Goal: Obtain resource: Download file/media

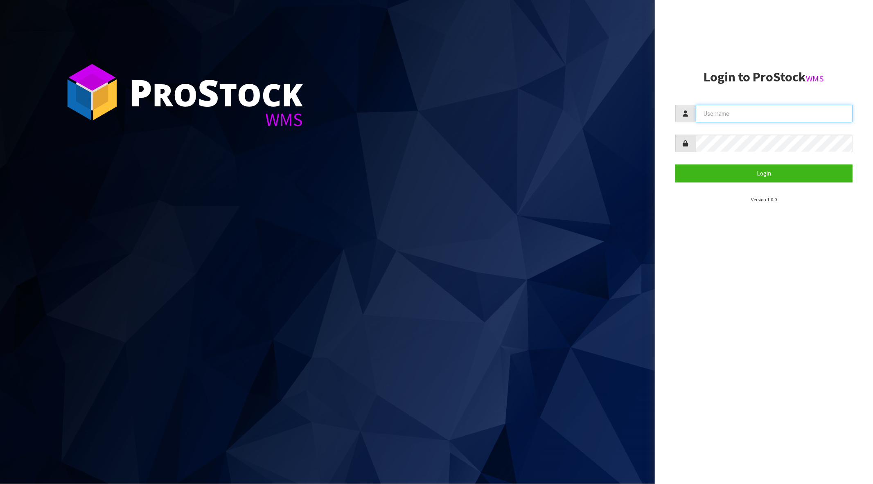
click at [714, 113] on input "text" at bounding box center [774, 114] width 157 height 18
type input "[PERSON_NAME][EMAIL_ADDRESS][DOMAIN_NAME]"
click at [675, 165] on button "Login" at bounding box center [763, 174] width 177 height 18
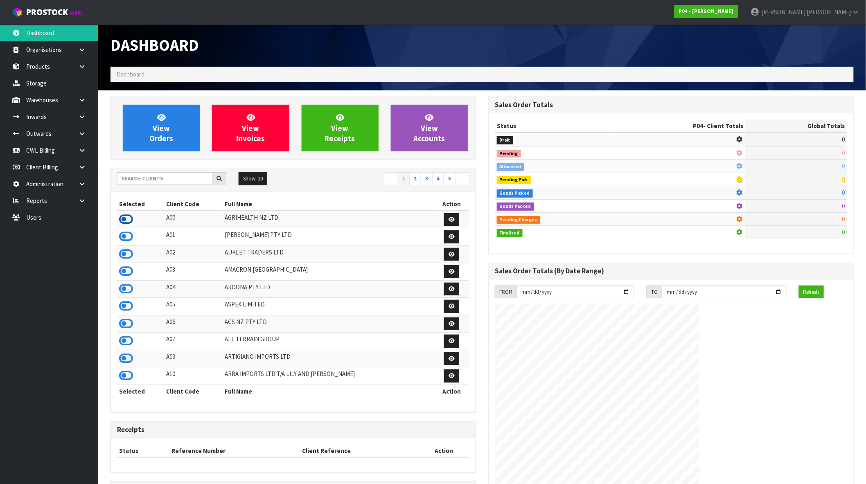
click at [121, 220] on icon at bounding box center [126, 219] width 14 height 12
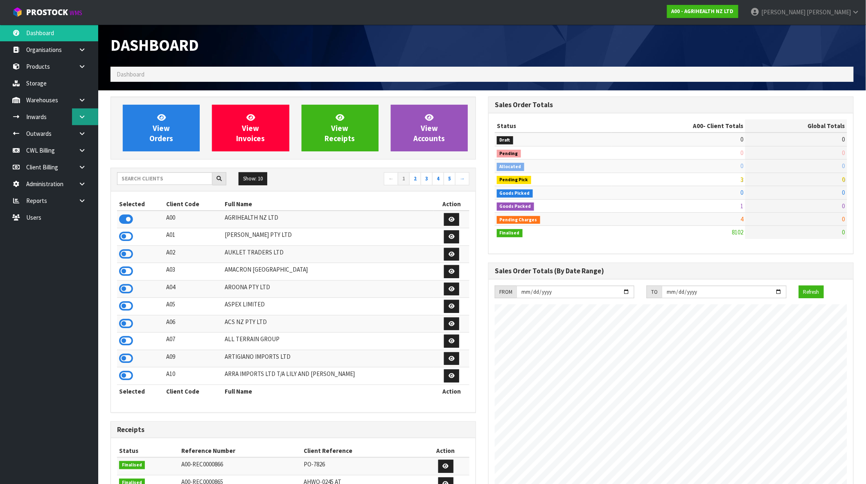
click at [84, 119] on icon at bounding box center [82, 117] width 8 height 6
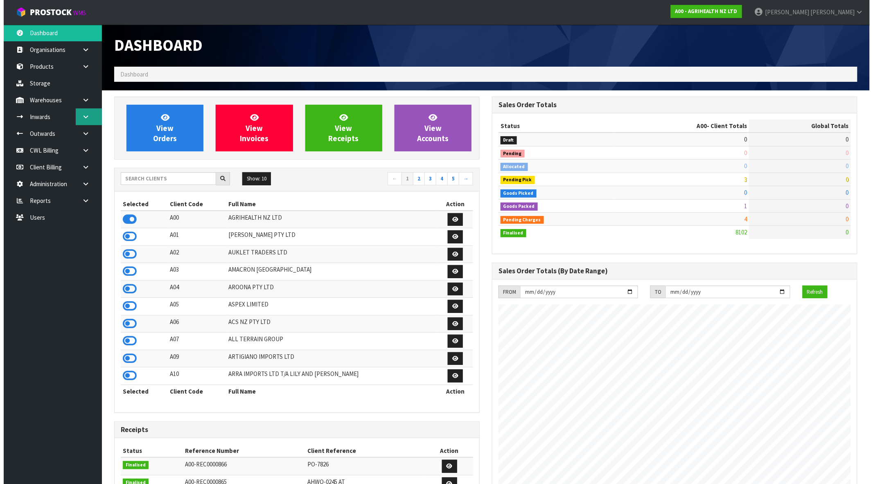
scroll to position [620, 378]
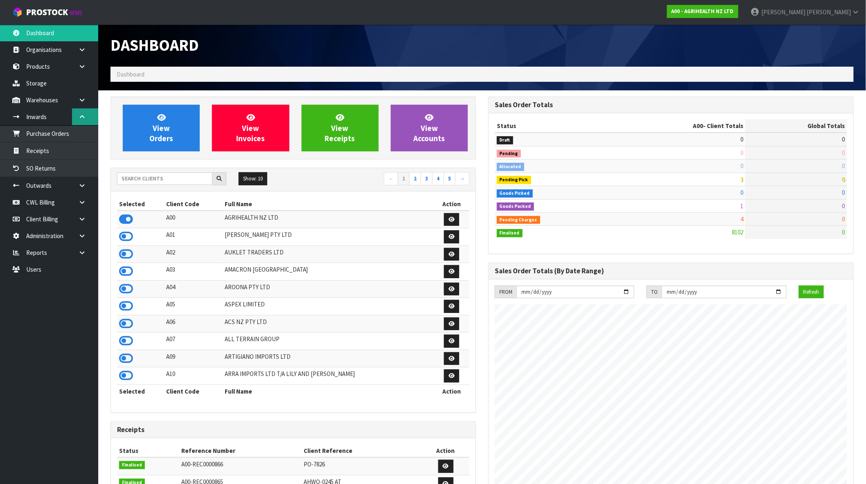
click at [84, 119] on icon at bounding box center [82, 117] width 8 height 6
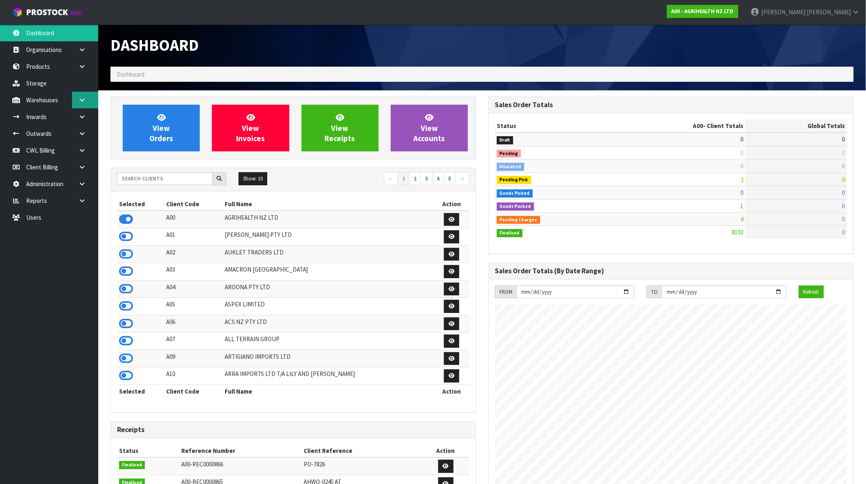
click at [86, 100] on link at bounding box center [85, 100] width 26 height 17
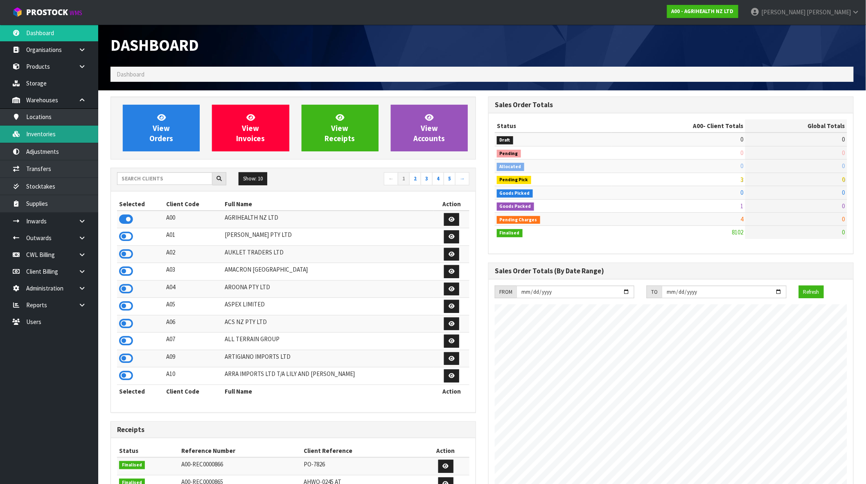
click at [58, 133] on link "Inventories" at bounding box center [49, 134] width 98 height 17
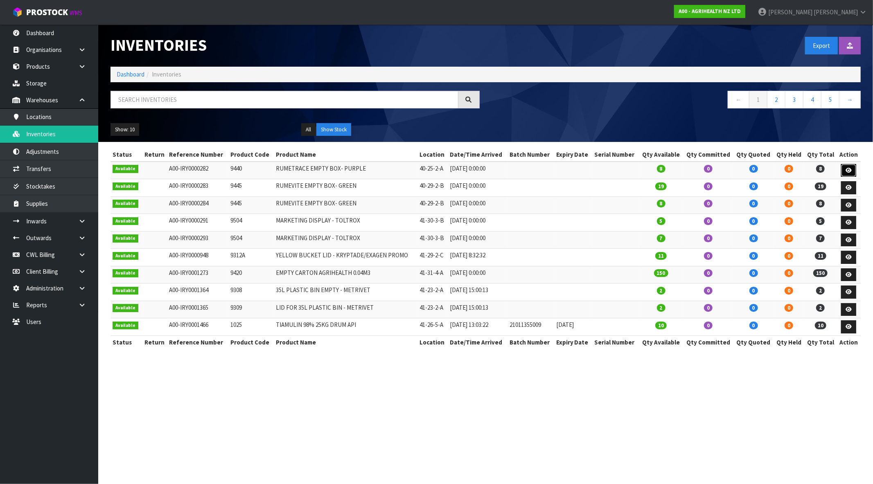
click at [845, 166] on link at bounding box center [848, 170] width 15 height 13
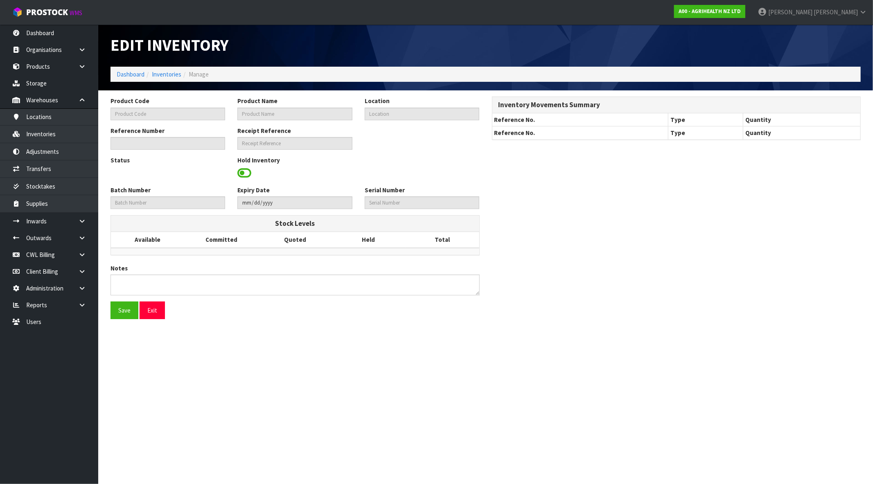
type input "9440"
type input "RUMETRACE EMPTY BOX- PURPLE"
type input "40-25-2-A"
type input "A00-IRY0000282"
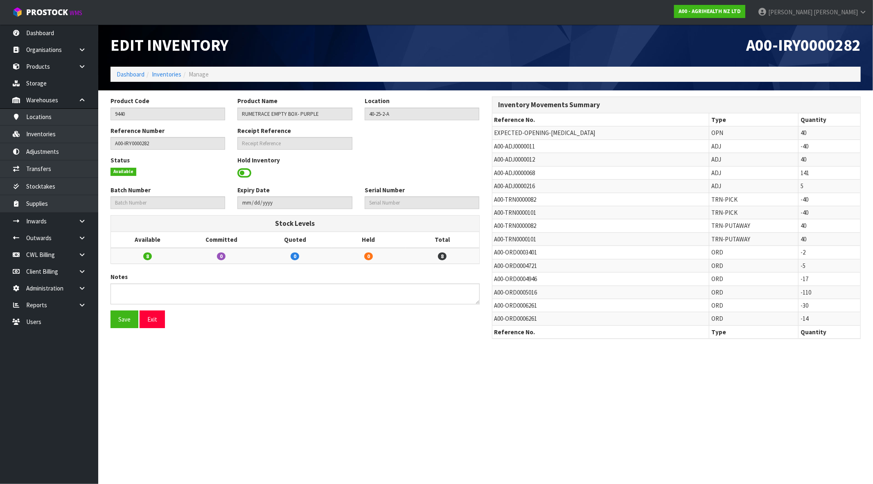
click at [246, 174] on span at bounding box center [244, 173] width 14 height 12
click at [454, 171] on span "Select an Option" at bounding box center [418, 172] width 100 height 10
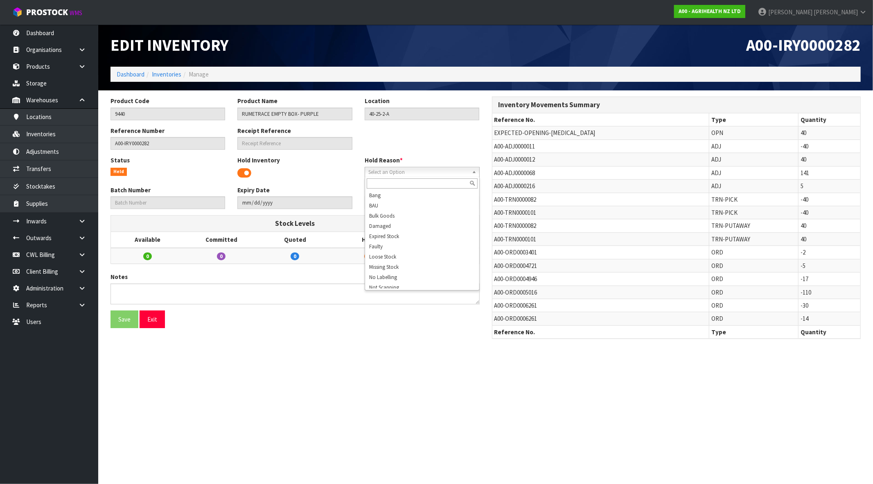
scroll to position [127, 0]
click at [244, 176] on span at bounding box center [244, 173] width 14 height 12
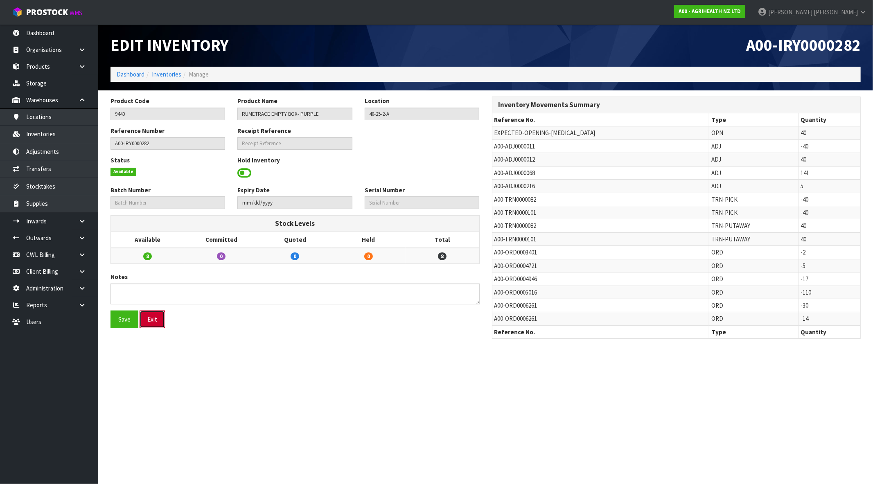
click at [156, 320] on button "Exit" at bounding box center [152, 320] width 25 height 18
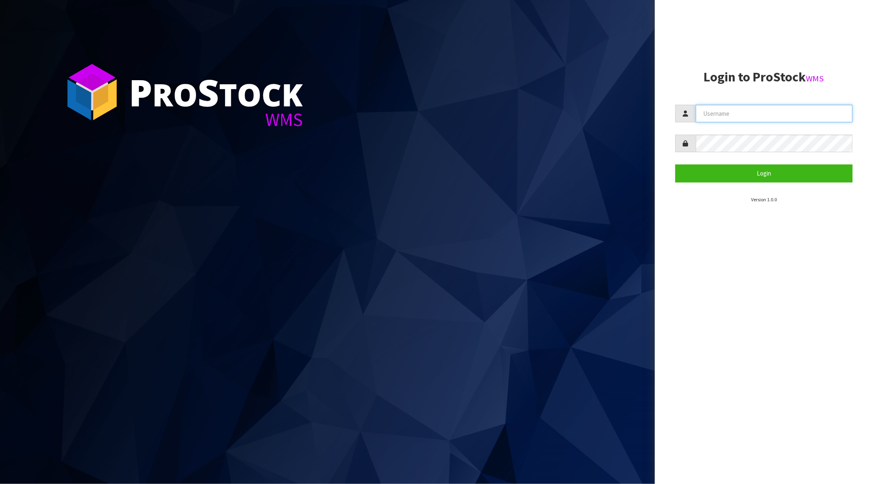
click at [743, 106] on input "text" at bounding box center [774, 114] width 157 height 18
type input "[PERSON_NAME][EMAIL_ADDRESS][DOMAIN_NAME]"
click at [675, 165] on button "Login" at bounding box center [763, 174] width 177 height 18
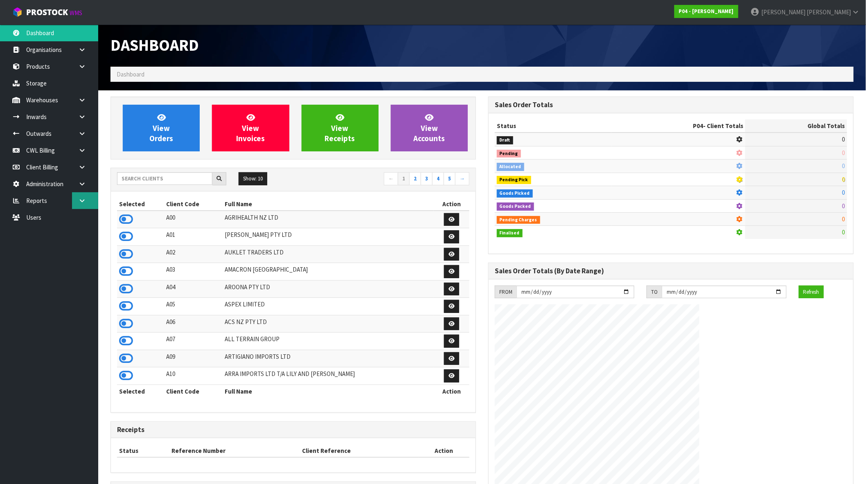
click at [87, 198] on link at bounding box center [85, 200] width 26 height 17
click at [40, 234] on link "CWL" at bounding box center [49, 234] width 98 height 17
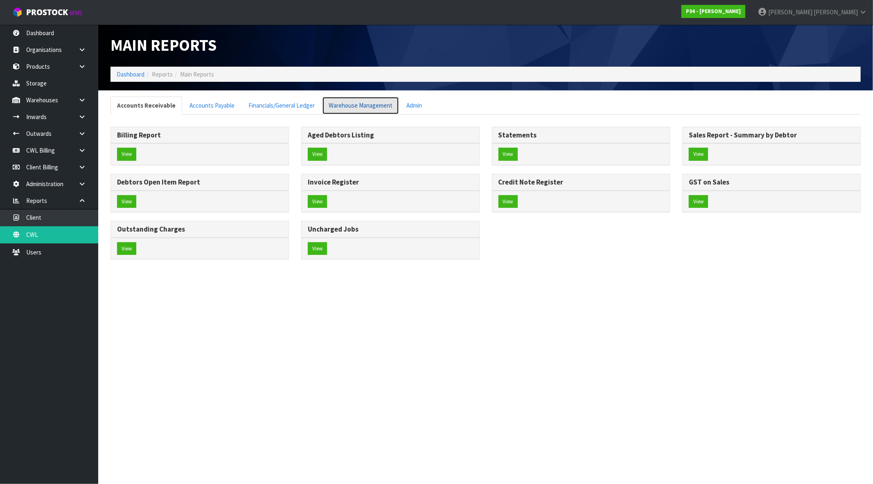
click at [375, 109] on link "Warehouse Management" at bounding box center [360, 106] width 77 height 18
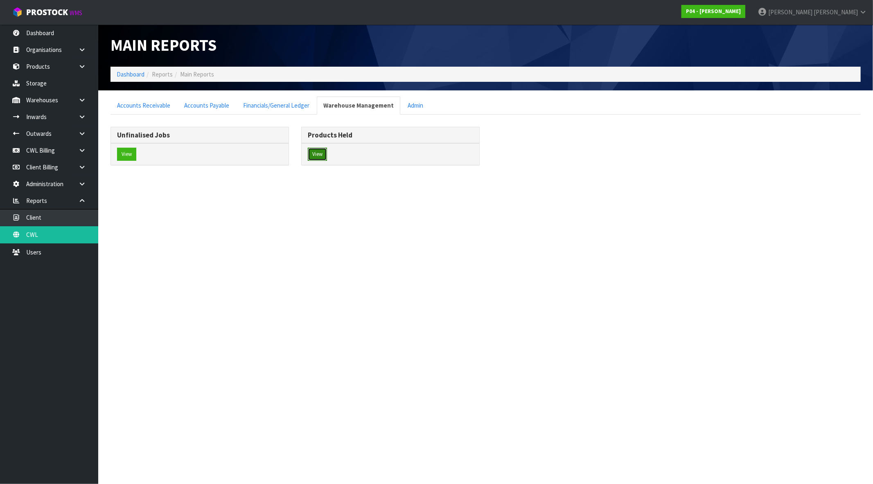
click at [316, 154] on button "View" at bounding box center [317, 154] width 19 height 13
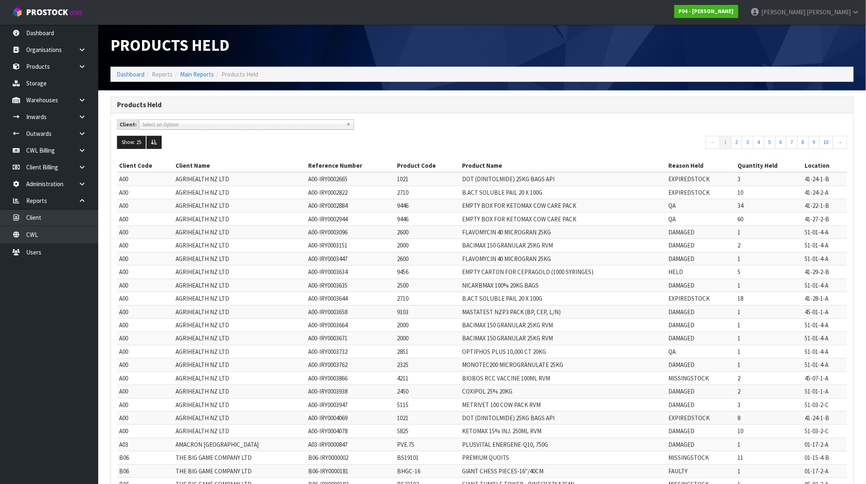
click at [204, 125] on span "Select an Option" at bounding box center [242, 125] width 201 height 10
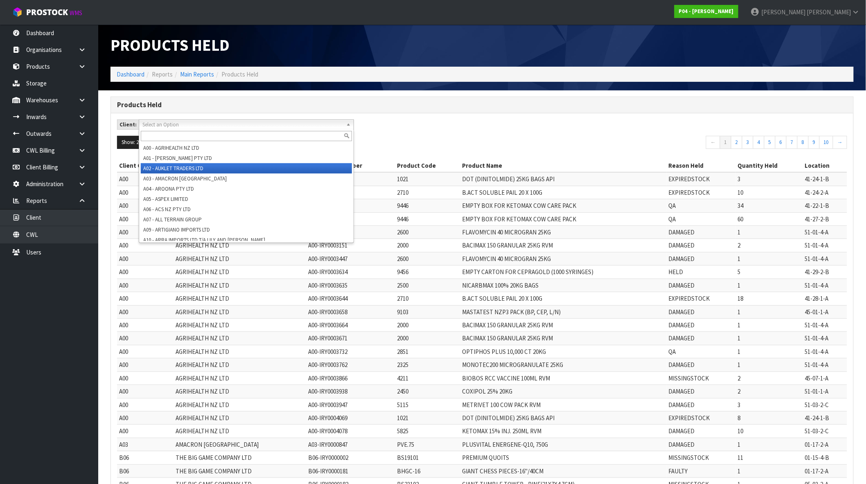
click at [198, 163] on li "A02 - AUKLET TRADERS LTD" at bounding box center [246, 168] width 211 height 10
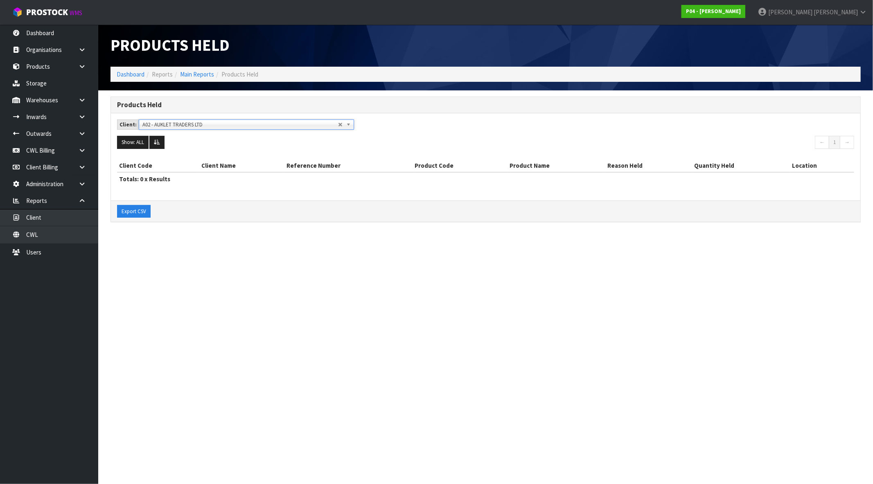
click at [197, 128] on span "A02 - AUKLET TRADERS LTD" at bounding box center [240, 125] width 196 height 10
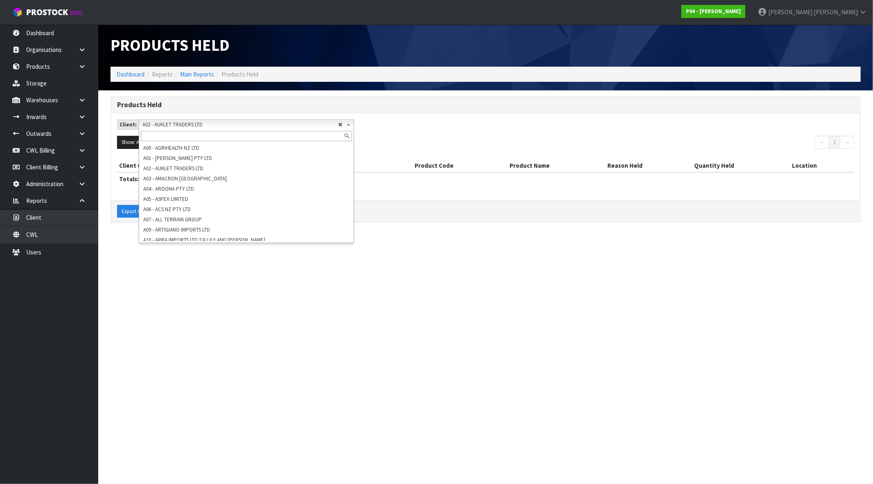
click at [342, 125] on link "A02 - AUKLET TRADERS LTD" at bounding box center [246, 125] width 215 height 10
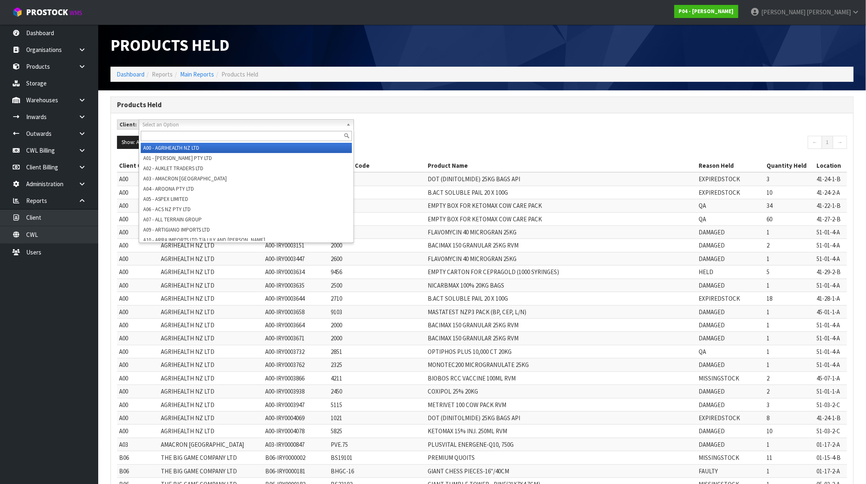
click at [212, 129] on span "Select an Option" at bounding box center [240, 125] width 196 height 10
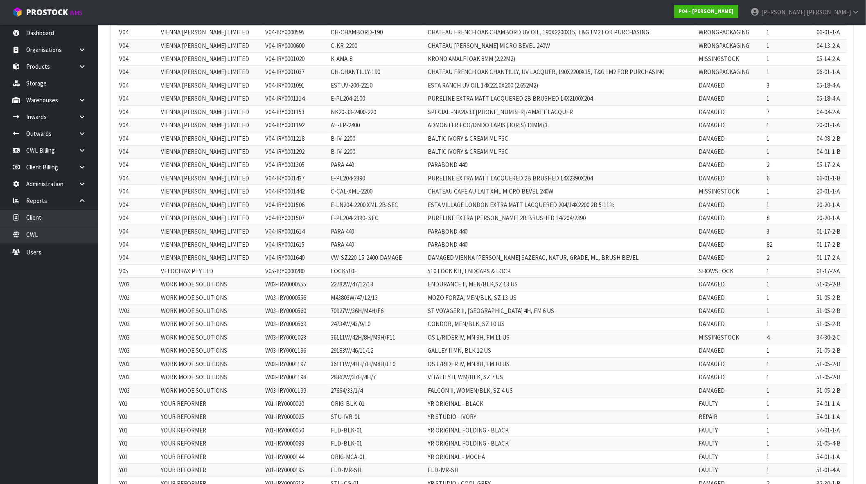
scroll to position [5986, 0]
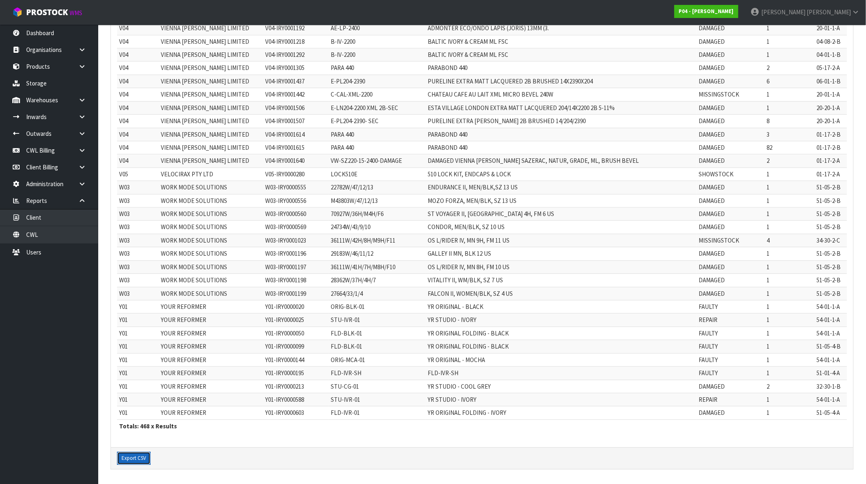
click at [121, 461] on button "Export CSV" at bounding box center [134, 458] width 34 height 13
